Goal: Task Accomplishment & Management: Use online tool/utility

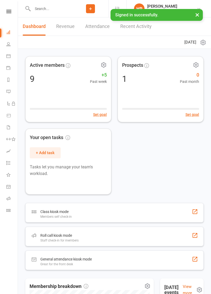
click at [156, 270] on div "General attendance kiosk mode Great for the front desk" at bounding box center [114, 261] width 179 height 20
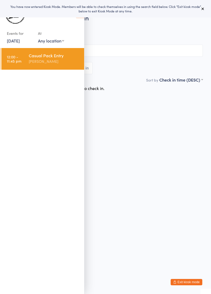
click at [160, 57] on input "search" at bounding box center [105, 51] width 195 height 12
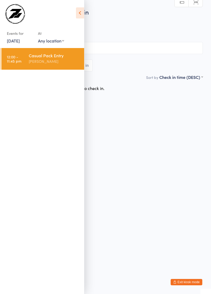
click at [188, 240] on html "You have now entered Kiosk Mode. Members will be able to check themselves in us…" at bounding box center [105, 147] width 211 height 294
click at [79, 15] on icon at bounding box center [80, 12] width 8 height 11
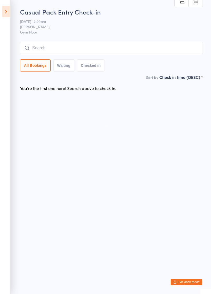
click at [140, 54] on input "search" at bounding box center [111, 48] width 183 height 12
click at [8, 14] on icon at bounding box center [6, 11] width 8 height 11
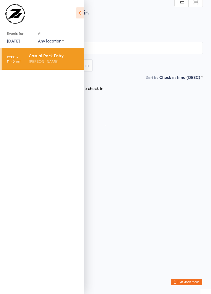
click at [187, 284] on button "Exit kiosk mode" at bounding box center [187, 282] width 32 height 6
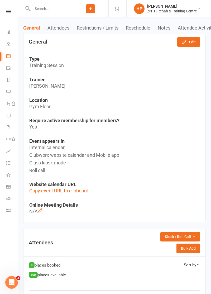
scroll to position [47, 0]
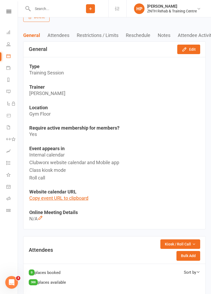
click at [8, 56] on icon at bounding box center [8, 56] width 4 height 4
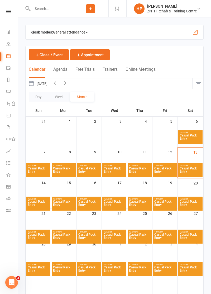
click at [174, 34] on div "Kiosk modes: General attendance General attendance Class Roll call" at bounding box center [114, 32] width 179 height 15
click at [88, 34] on span "General attendance" at bounding box center [70, 32] width 35 height 8
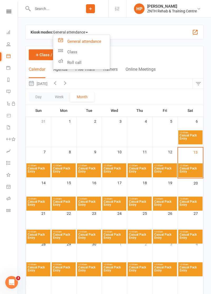
click at [190, 33] on div "Kiosk modes: General attendance General attendance Class Roll call" at bounding box center [114, 32] width 179 height 15
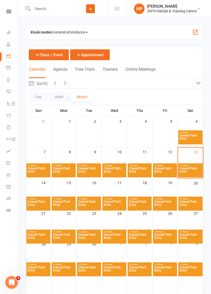
click at [195, 35] on button "button" at bounding box center [195, 32] width 6 height 6
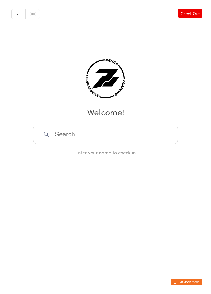
click at [142, 144] on input "search" at bounding box center [105, 135] width 145 height 20
click at [130, 144] on input "search" at bounding box center [105, 135] width 145 height 20
type input "00101"
click at [52, 155] on div "Gabriel Canilao" at bounding box center [105, 151] width 135 height 7
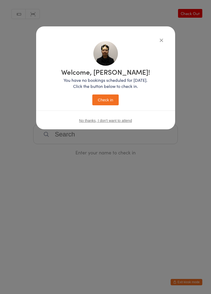
click at [105, 105] on button "Check in" at bounding box center [106, 100] width 26 height 11
